Goal: Information Seeking & Learning: Find specific fact

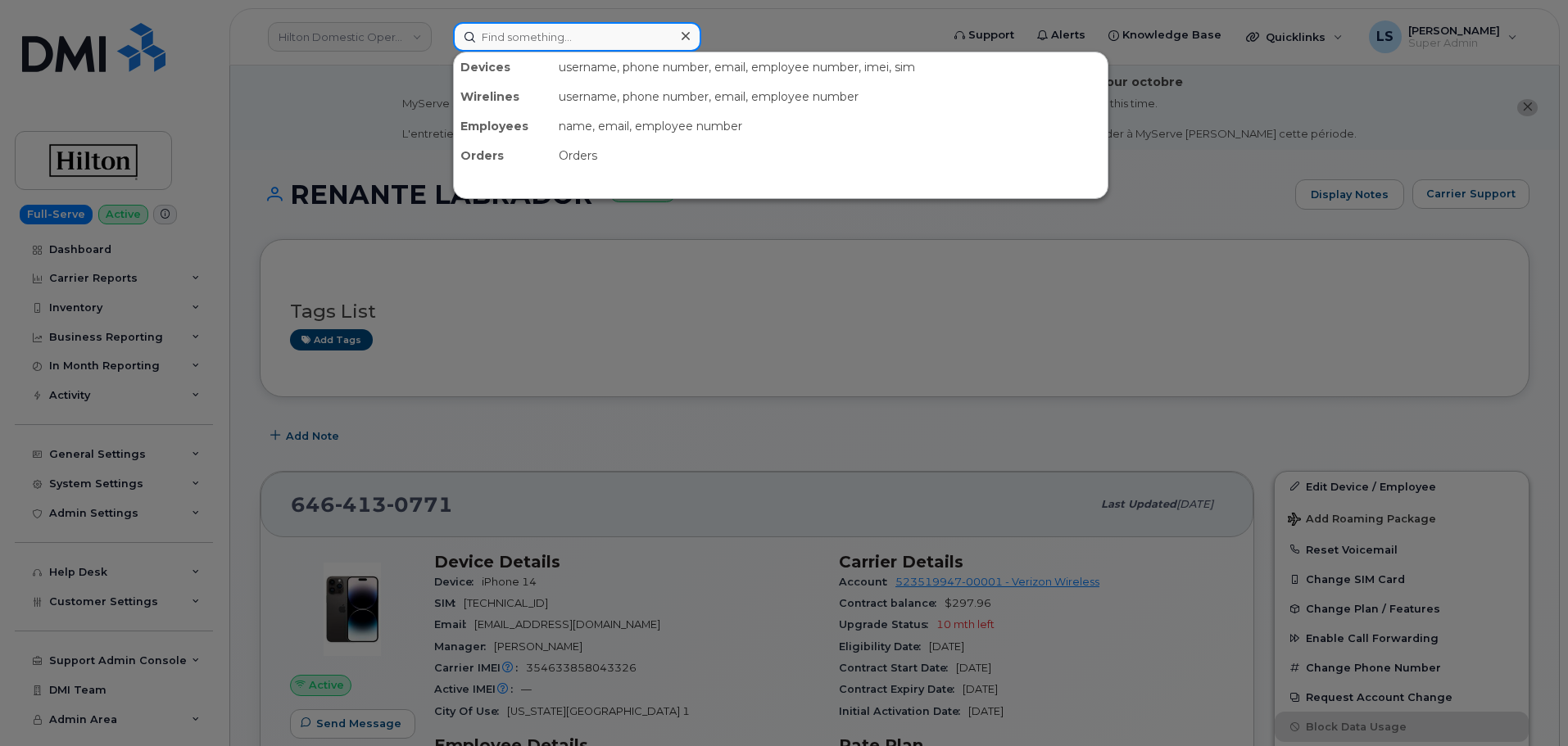
click at [549, 37] on input at bounding box center [577, 37] width 249 height 30
paste input "[PERSON_NAME]"
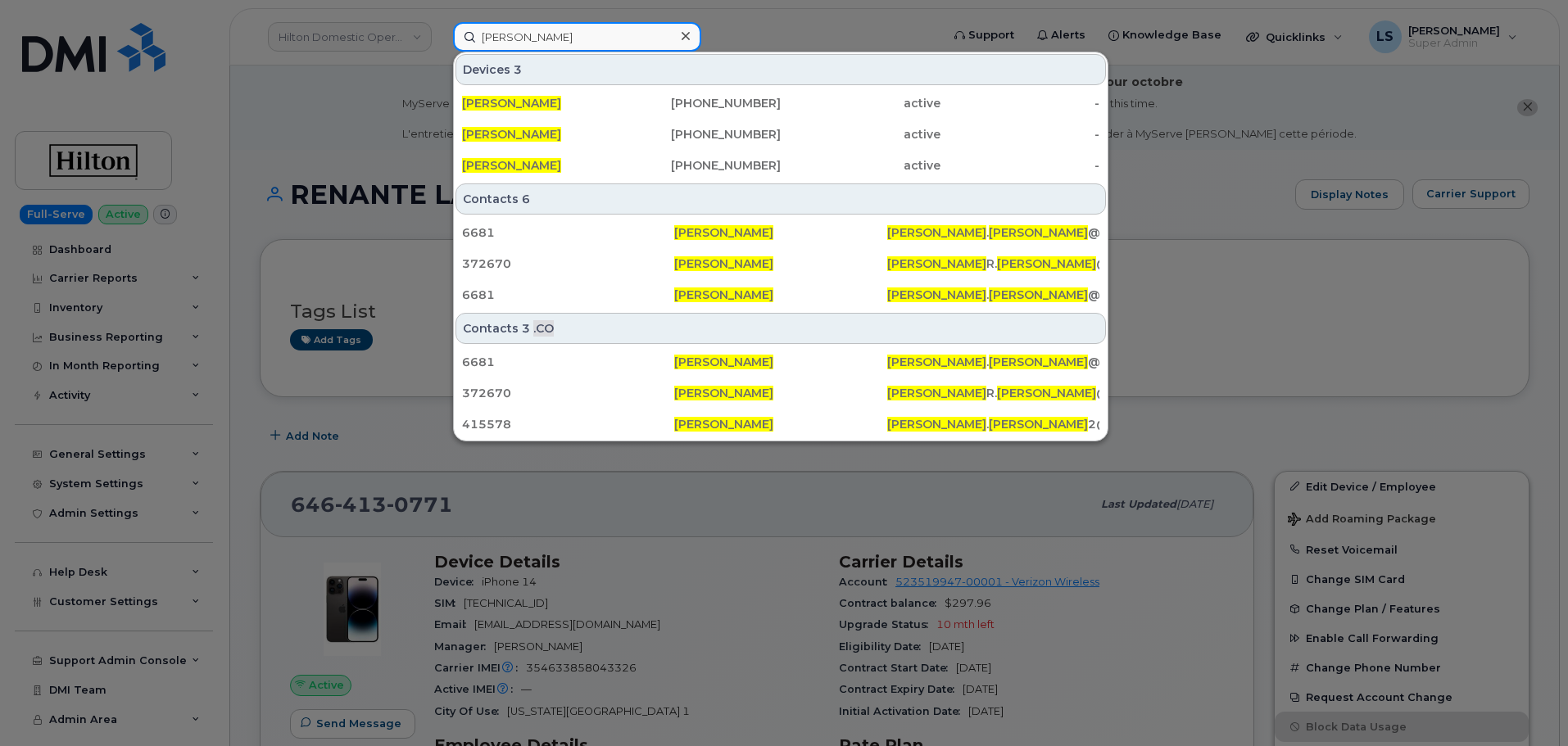
type input "[PERSON_NAME]"
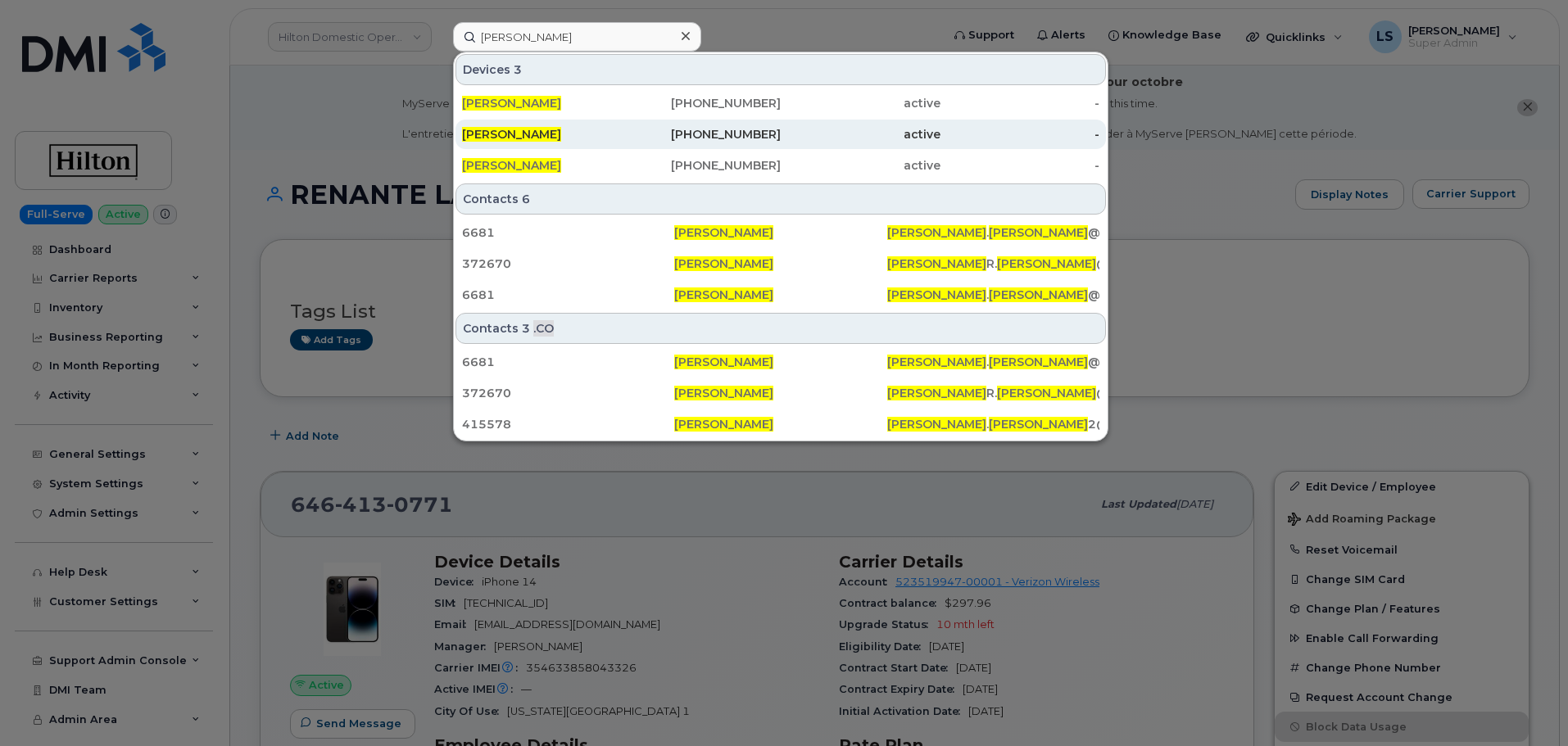
click at [644, 135] on div "912-644-9339" at bounding box center [702, 134] width 160 height 17
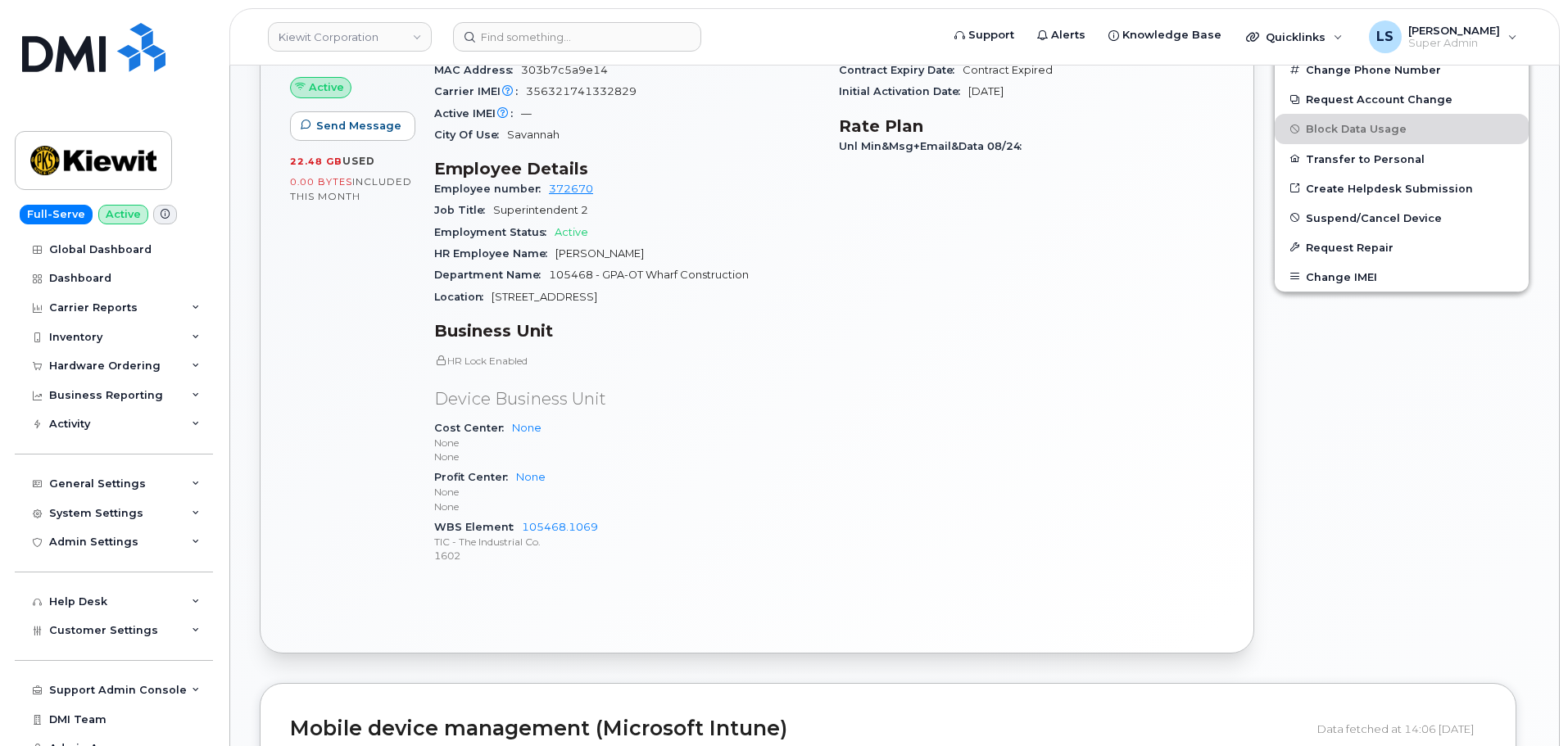
scroll to position [819, 0]
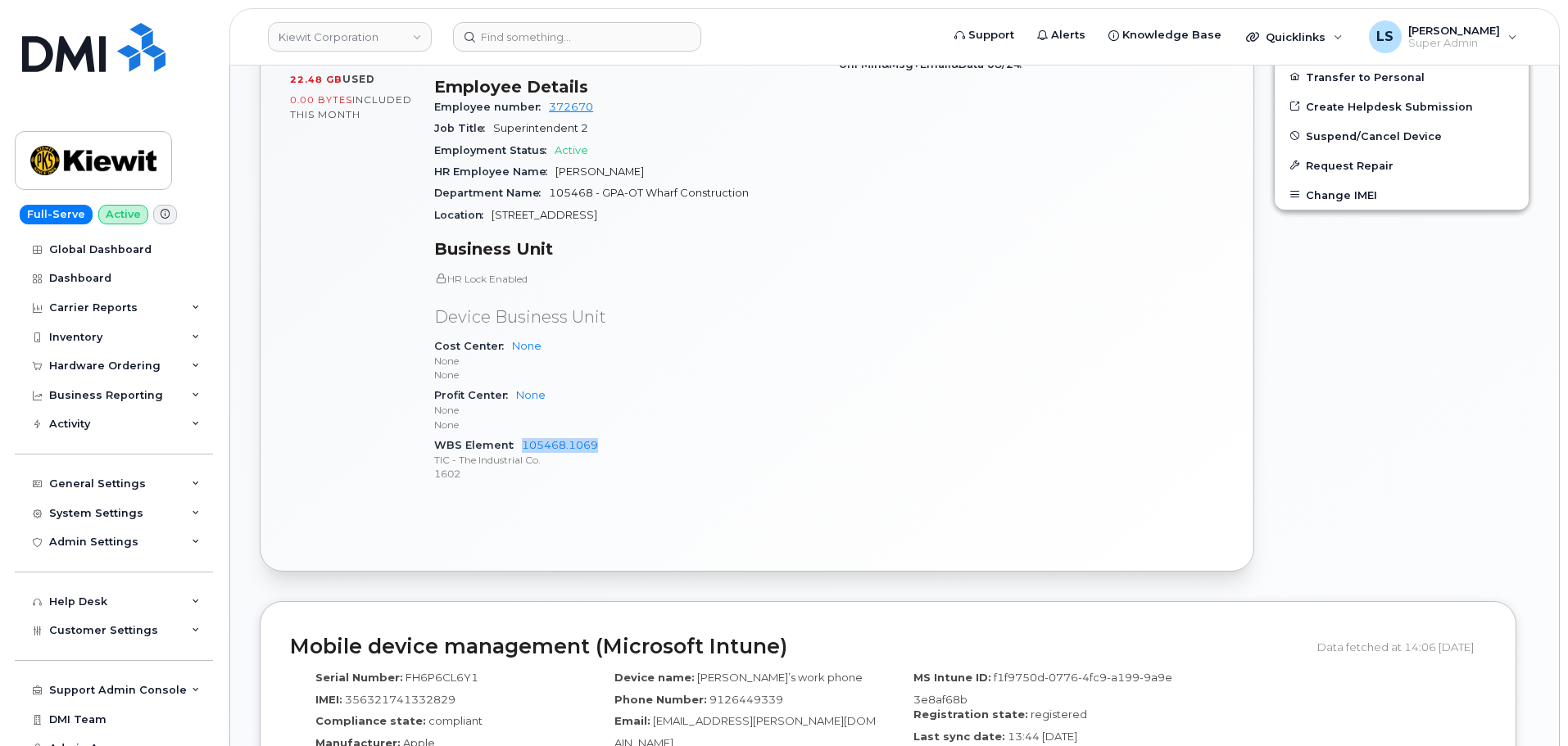
drag, startPoint x: 520, startPoint y: 441, endPoint x: 612, endPoint y: 442, distance: 92.0
click at [612, 442] on div "WBS Element 105468.1069 TIC - The Industrial Co. 1602" at bounding box center [627, 460] width 385 height 50
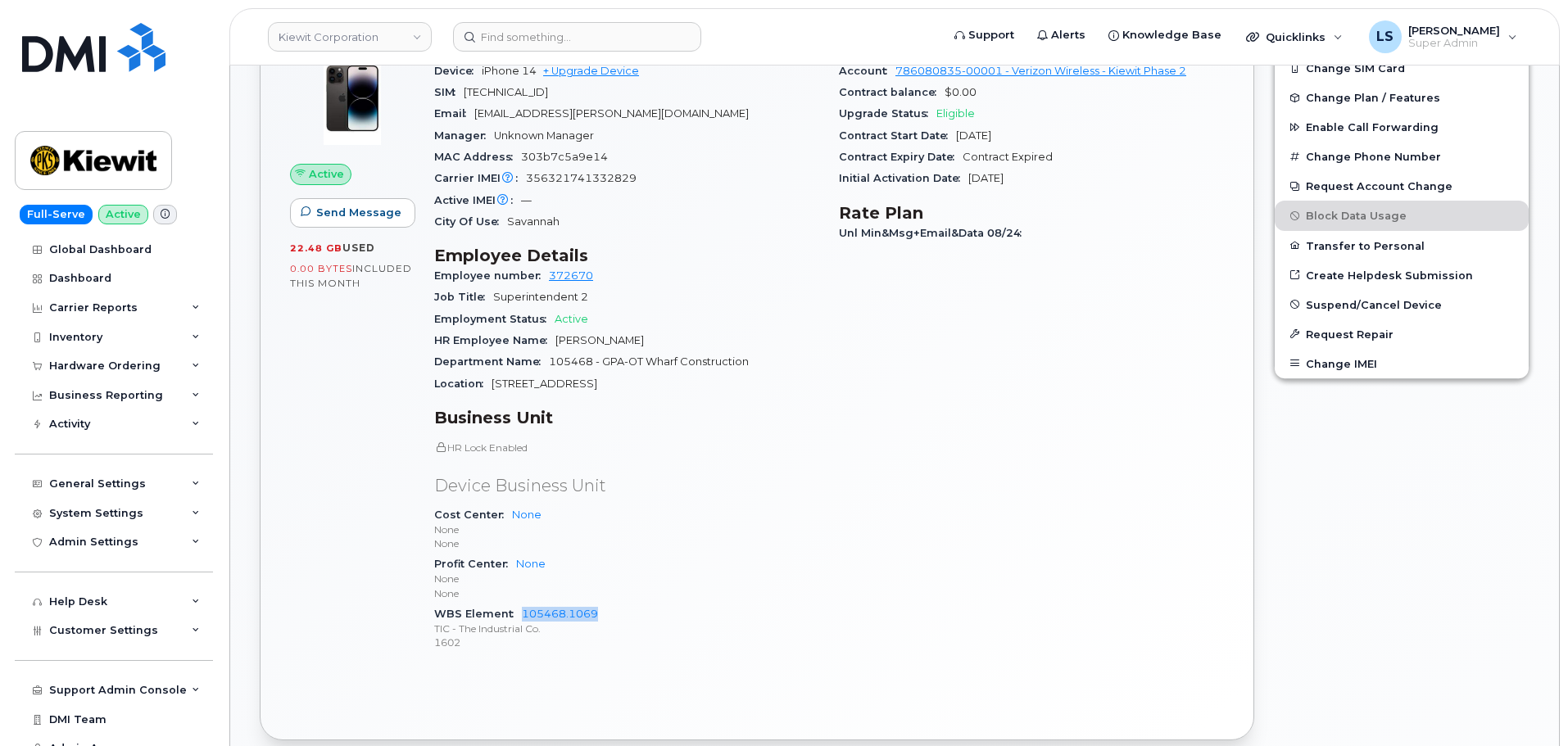
scroll to position [737, 0]
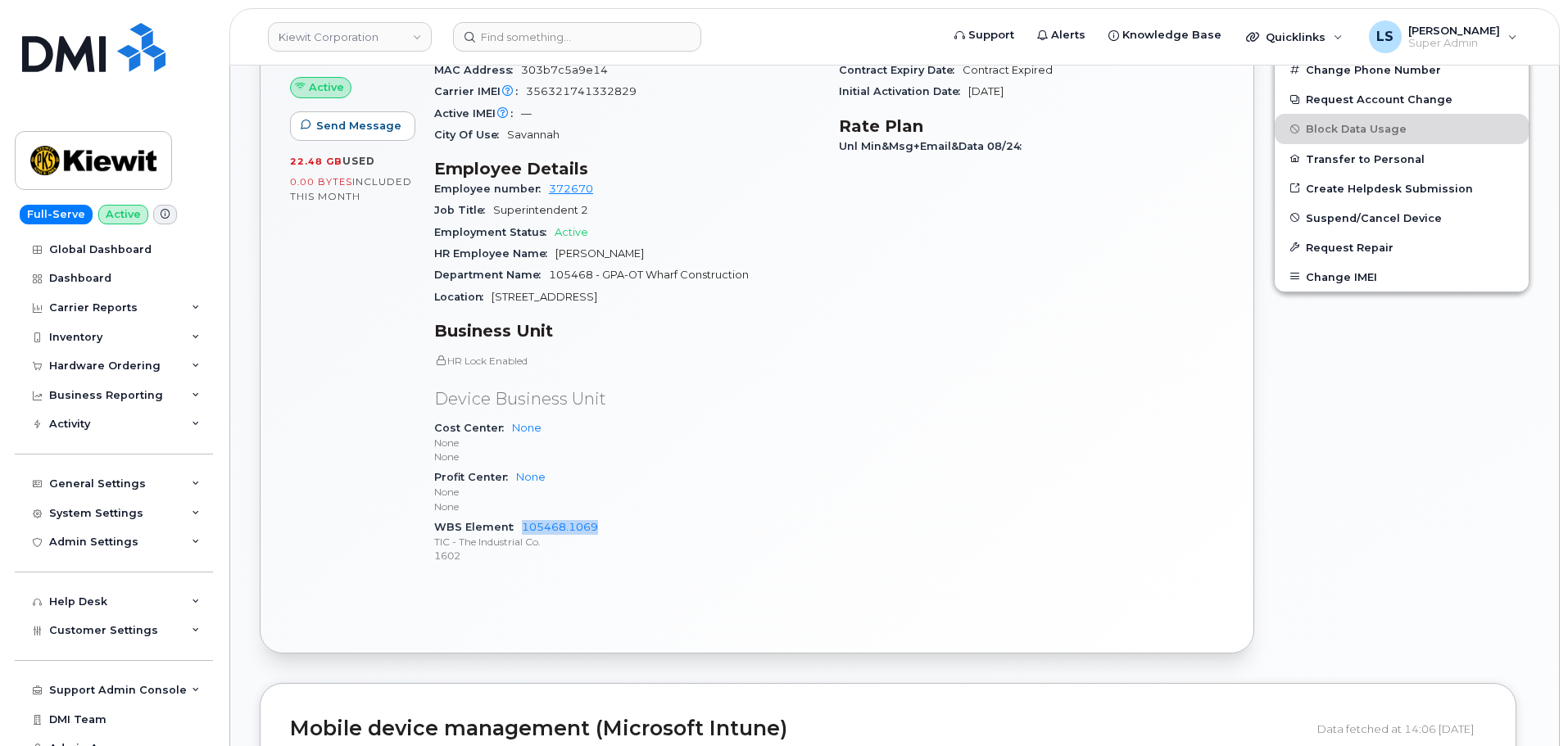
copy link "105468.1069"
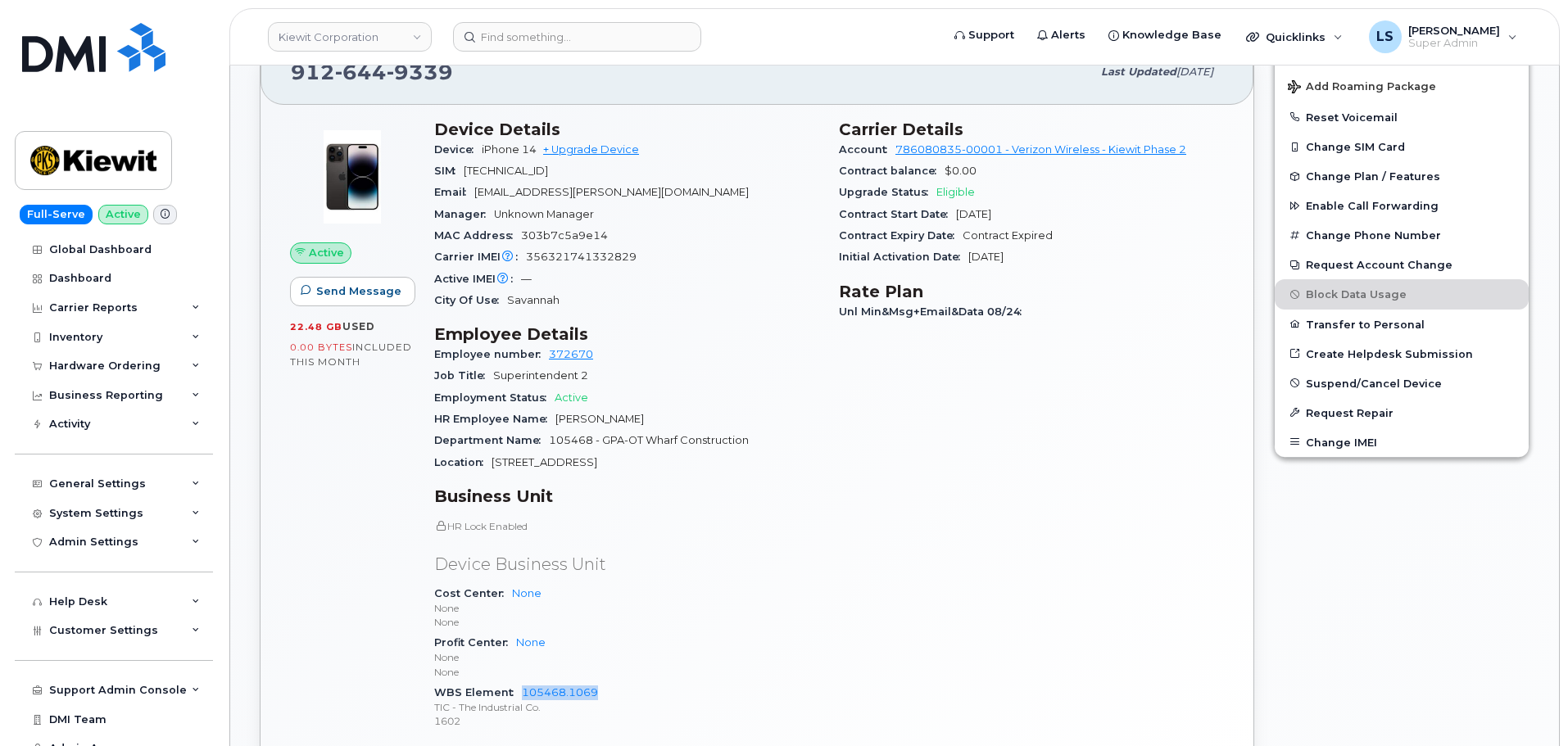
scroll to position [573, 0]
click at [600, 558] on p "Device Business Unit" at bounding box center [627, 563] width 385 height 24
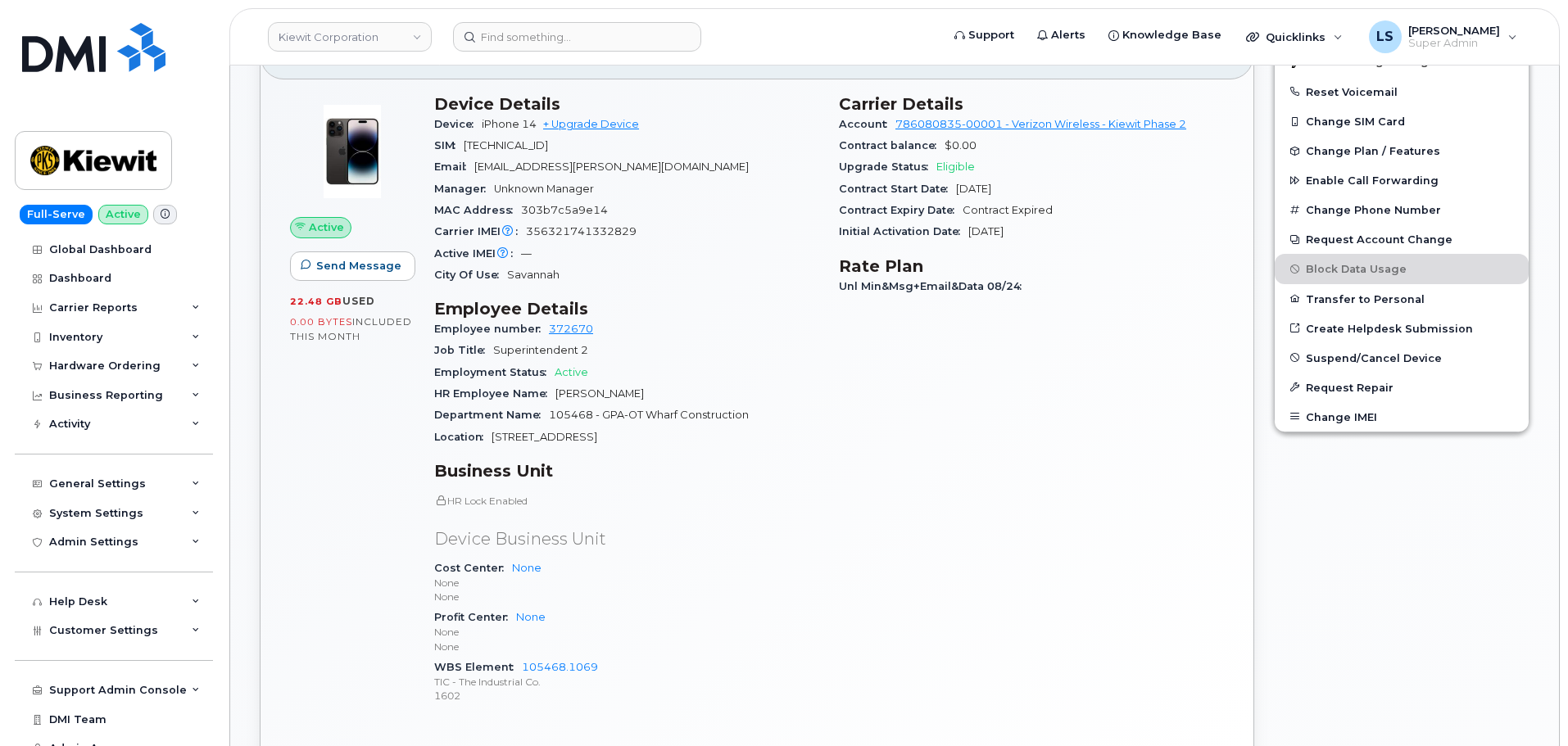
scroll to position [819, 0]
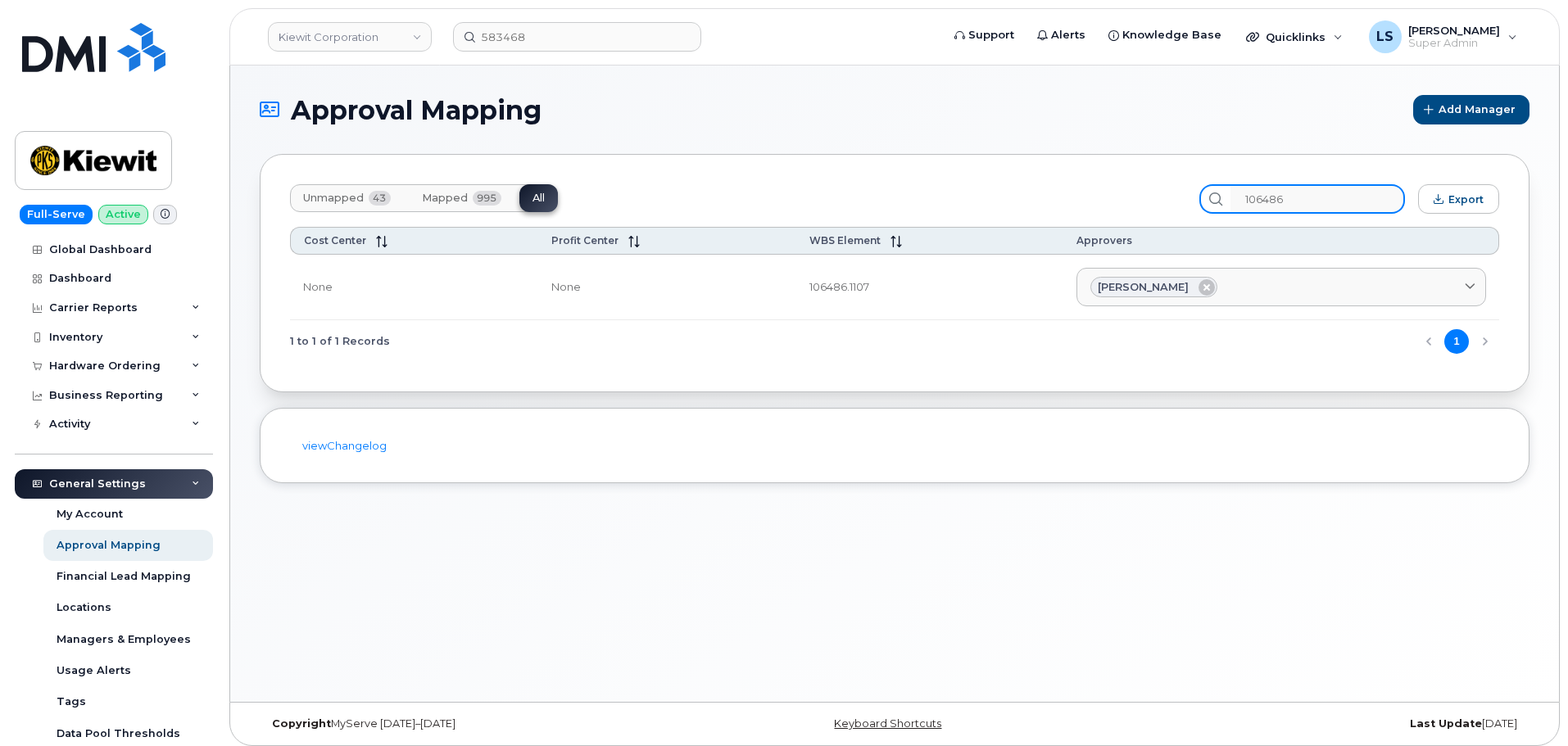
drag, startPoint x: 1324, startPoint y: 211, endPoint x: 1307, endPoint y: 204, distance: 18.4
click at [1321, 210] on input "106486" at bounding box center [1317, 199] width 175 height 30
drag, startPoint x: 1309, startPoint y: 200, endPoint x: 1043, endPoint y: 206, distance: 266.1
click at [1030, 190] on div "Unmapped 43 Mapped 995 All 106486 Export" at bounding box center [894, 199] width 1209 height 30
paste input "5468.1069"
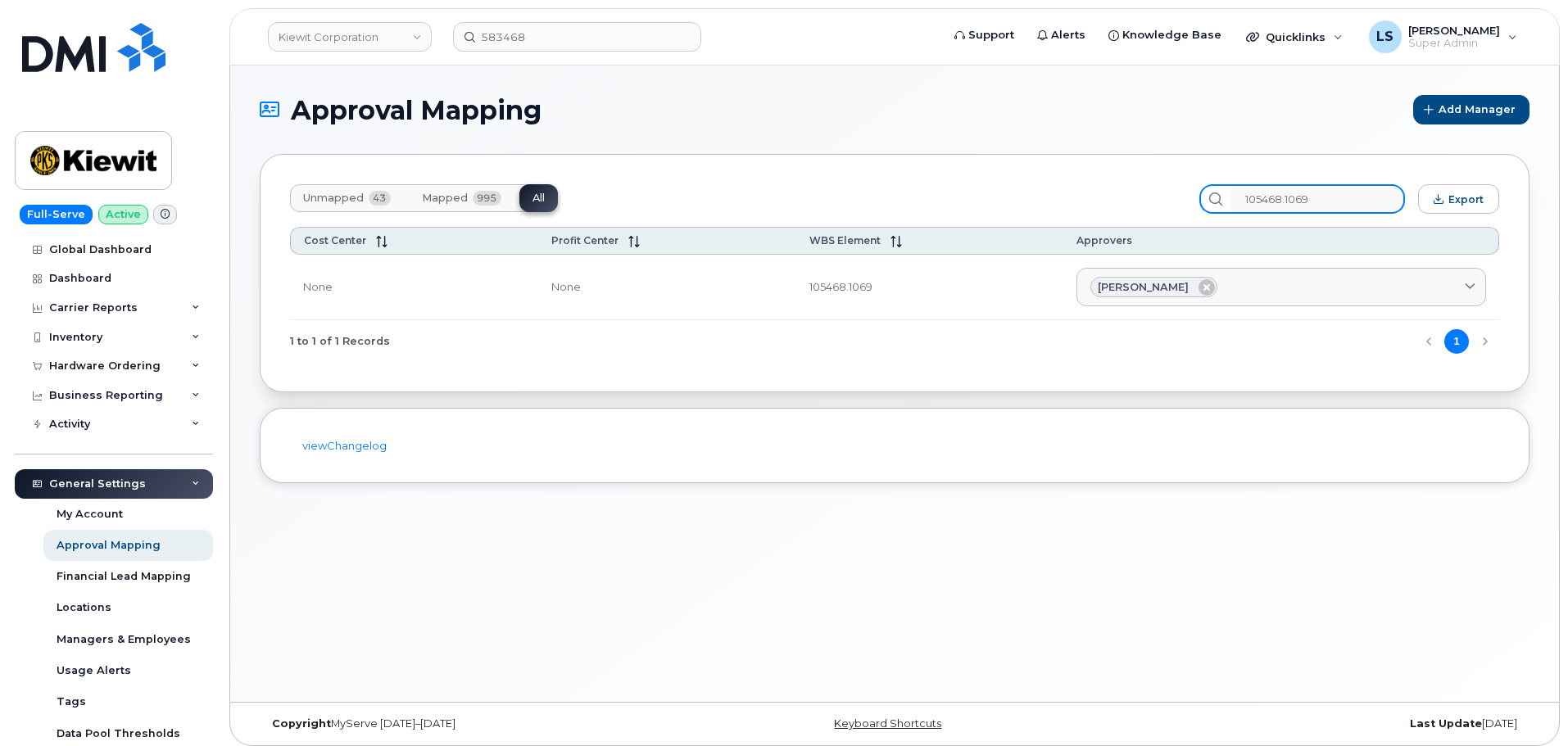
type input "105468.1069"
drag, startPoint x: 880, startPoint y: 285, endPoint x: 757, endPoint y: 294, distance: 123.3
click at [760, 286] on tr "None None 105468.1069 Grace Coomes Aaron Seward AARON.SEWARD@KSTCJV.COM Abriann…" at bounding box center [894, 287] width 1209 height 66
click at [829, 331] on div "1 to 1 of 1 Records 1" at bounding box center [894, 341] width 1209 height 41
drag, startPoint x: 812, startPoint y: 287, endPoint x: 718, endPoint y: 311, distance: 97.0
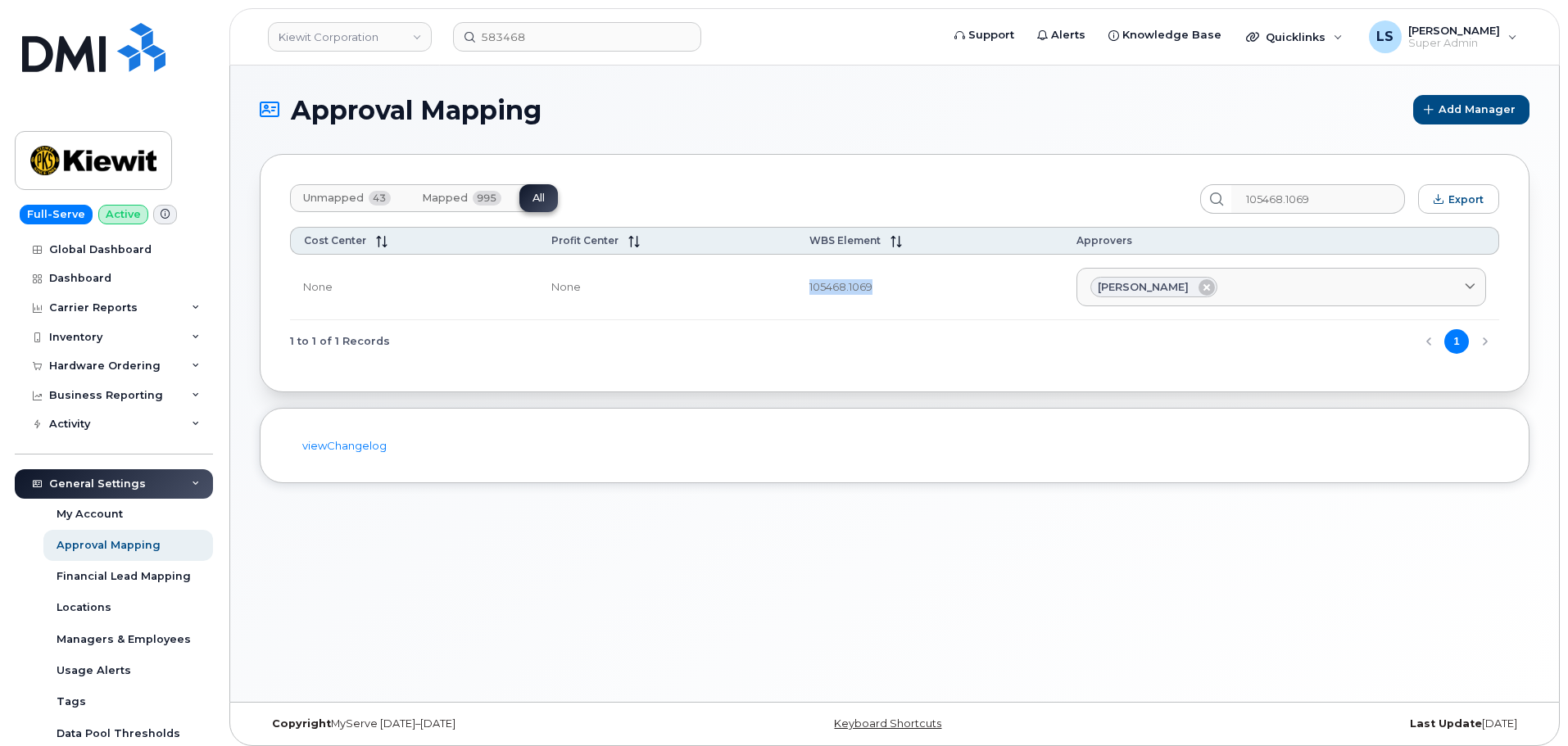
click at [726, 295] on tr "None None 105468.1069 Grace Coomes Aaron Seward AARON.SEWARD@KSTCJV.COM Abriann…" at bounding box center [894, 287] width 1209 height 66
click at [825, 321] on div "1 to 1 of 1 Records 1" at bounding box center [894, 341] width 1209 height 41
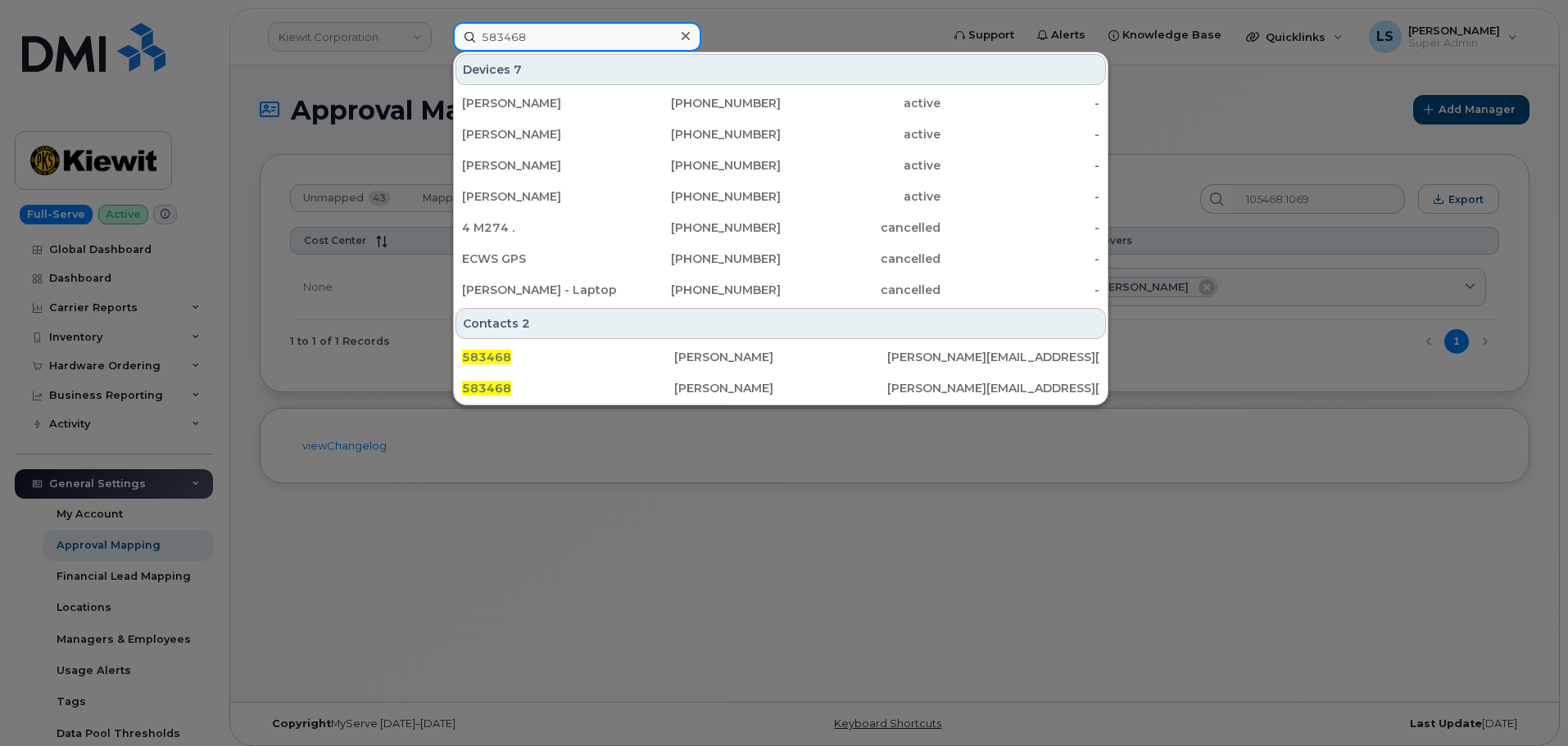
drag, startPoint x: 528, startPoint y: 39, endPoint x: 273, endPoint y: 75, distance: 257.5
click at [440, 51] on div "583468 Devices 7 Peter Sponagle 902-759-1602 active - BRIAN JONES 252-751-7008 …" at bounding box center [692, 37] width 503 height 30
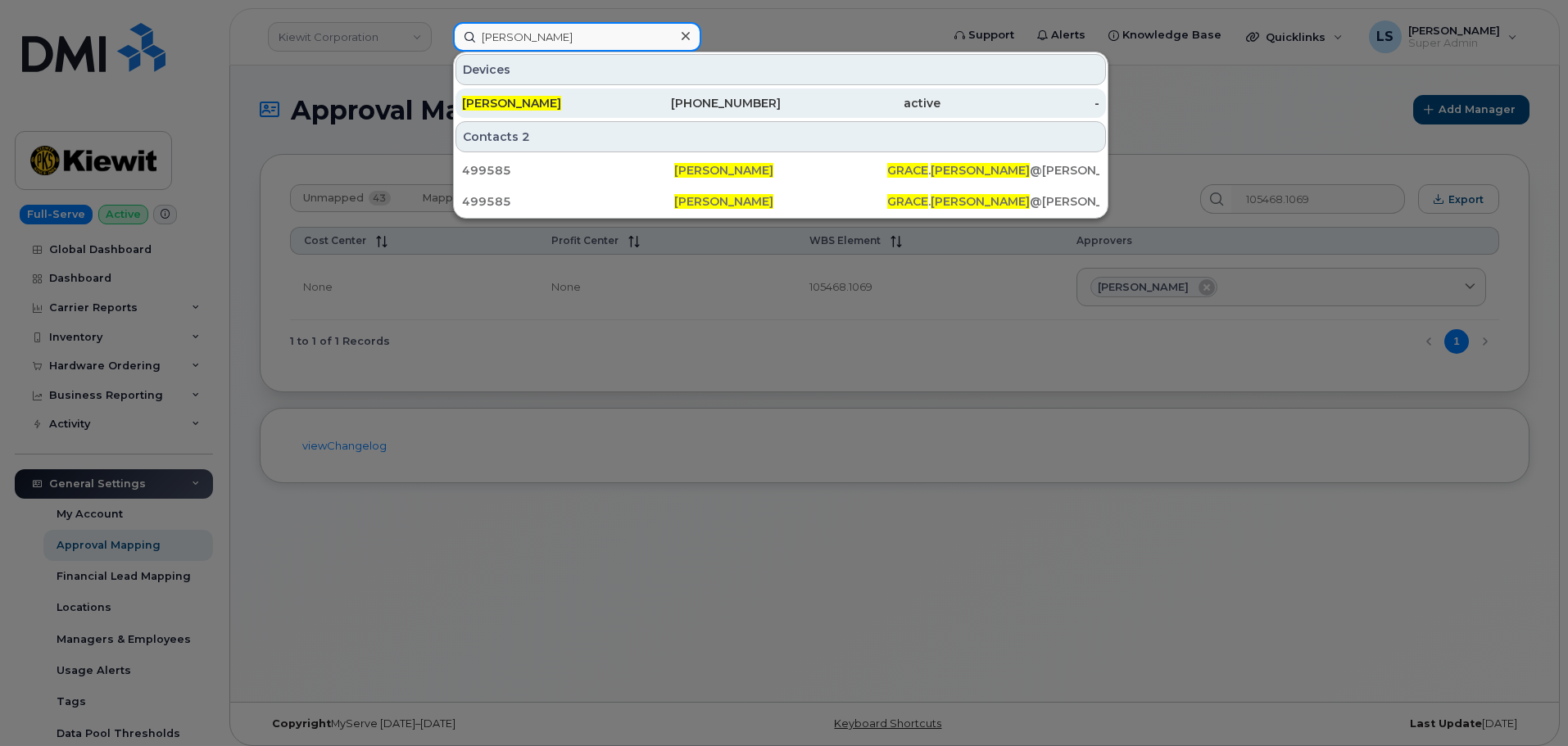
type input "grace coomes"
click at [581, 108] on div "GRACE COOMES" at bounding box center [542, 103] width 160 height 17
